Goal: Check status

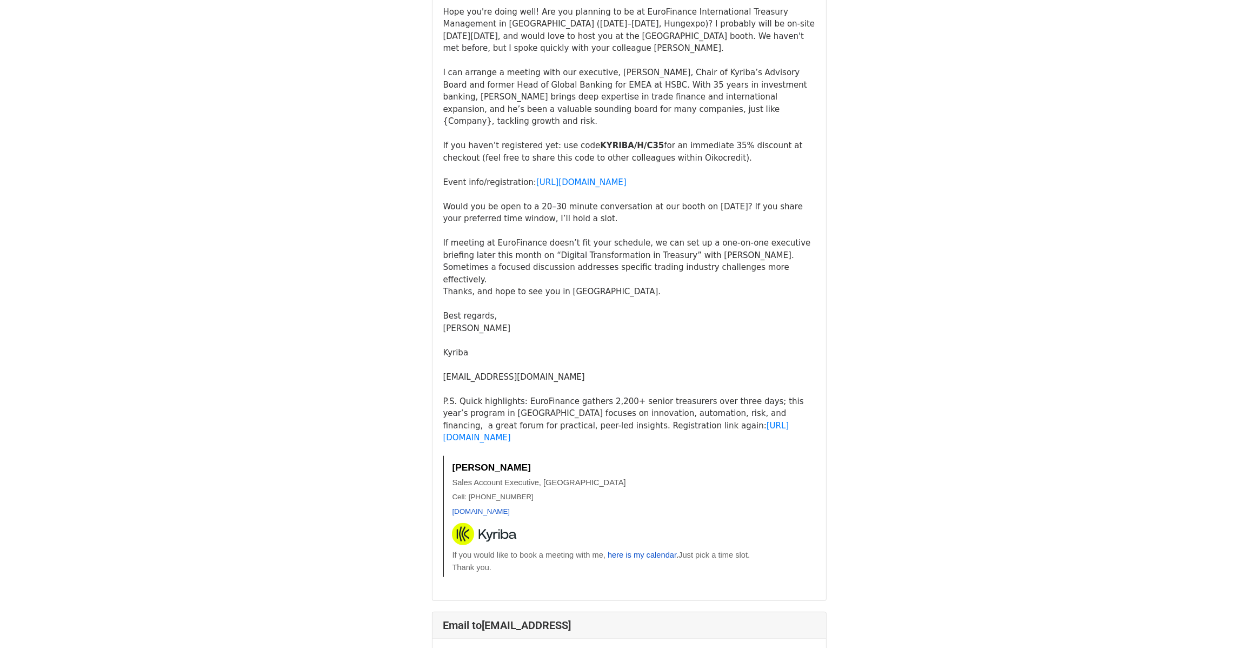
scroll to position [973, 0]
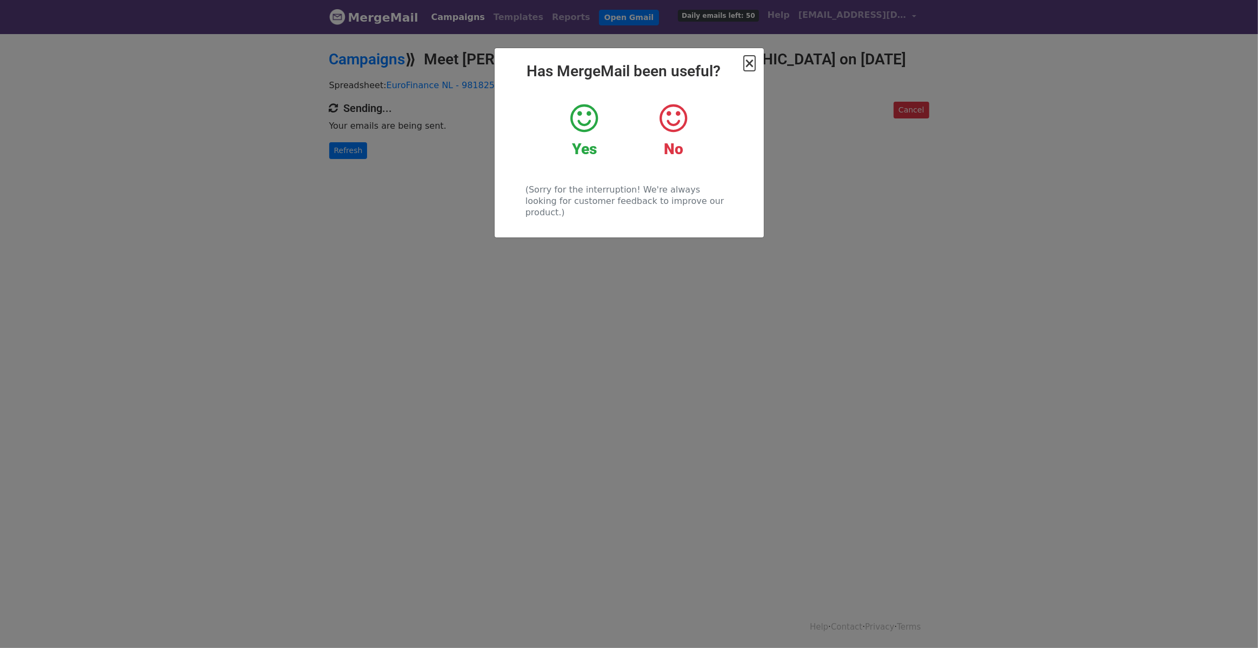
click at [752, 62] on span "×" at bounding box center [749, 63] width 11 height 15
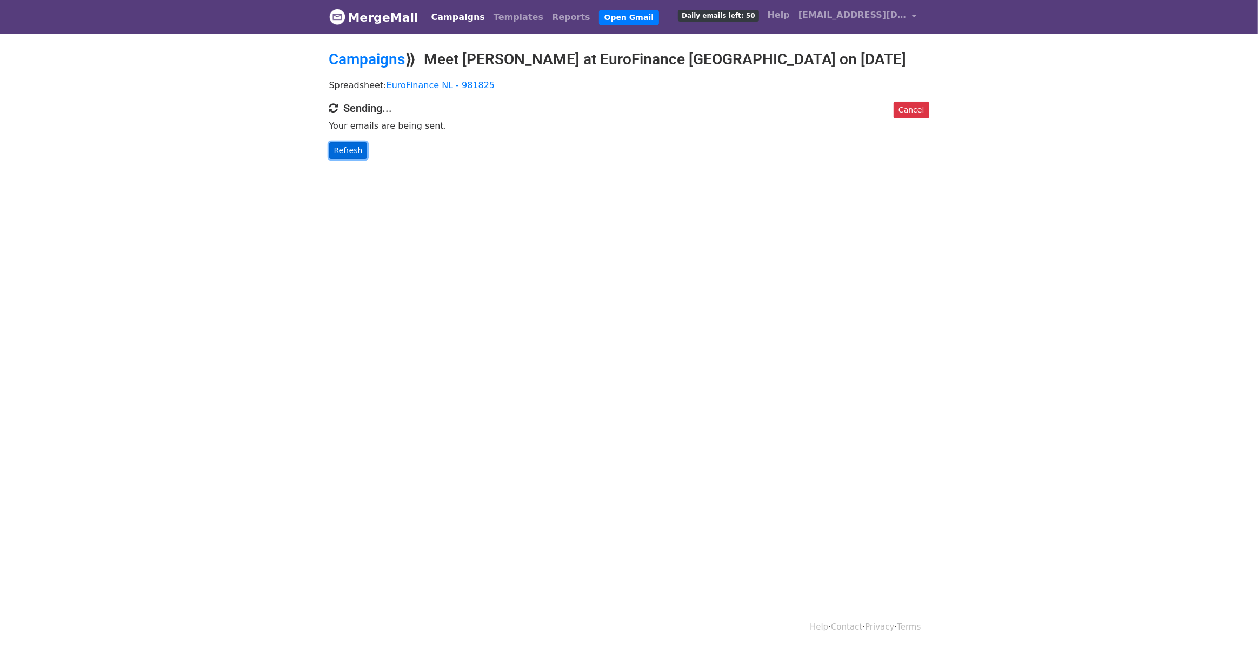
click at [345, 148] on link "Refresh" at bounding box center [348, 150] width 38 height 17
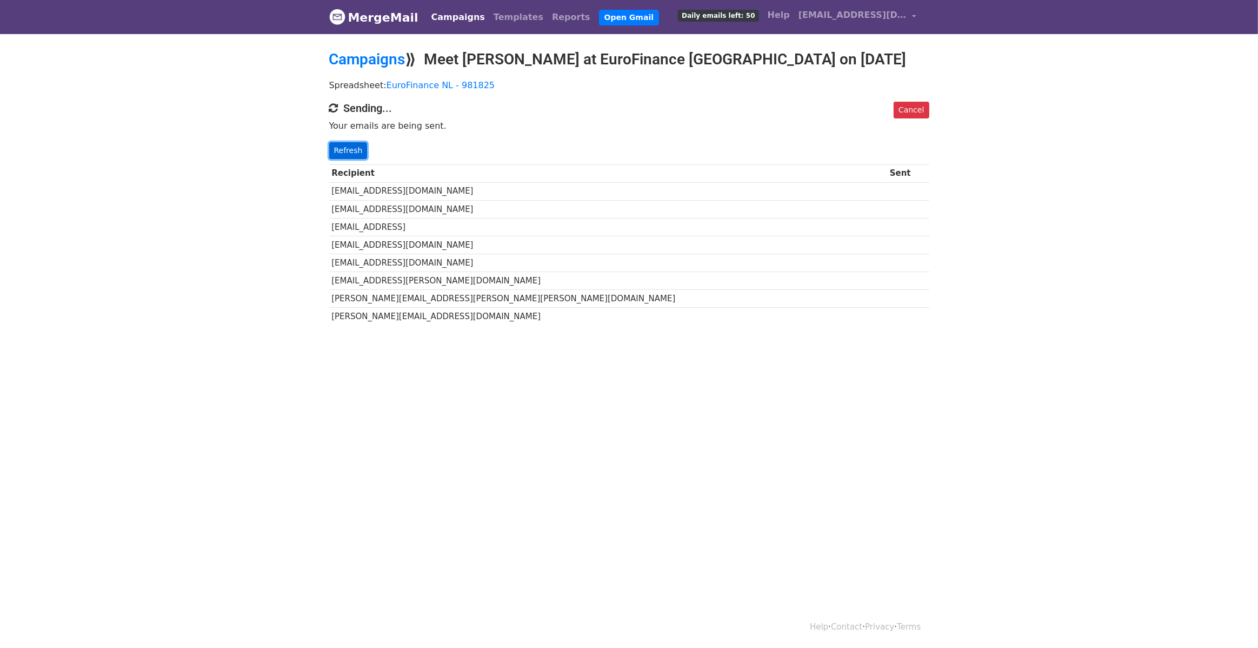
click at [349, 147] on link "Refresh" at bounding box center [348, 150] width 38 height 17
